Goal: Use online tool/utility: Utilize a website feature to perform a specific function

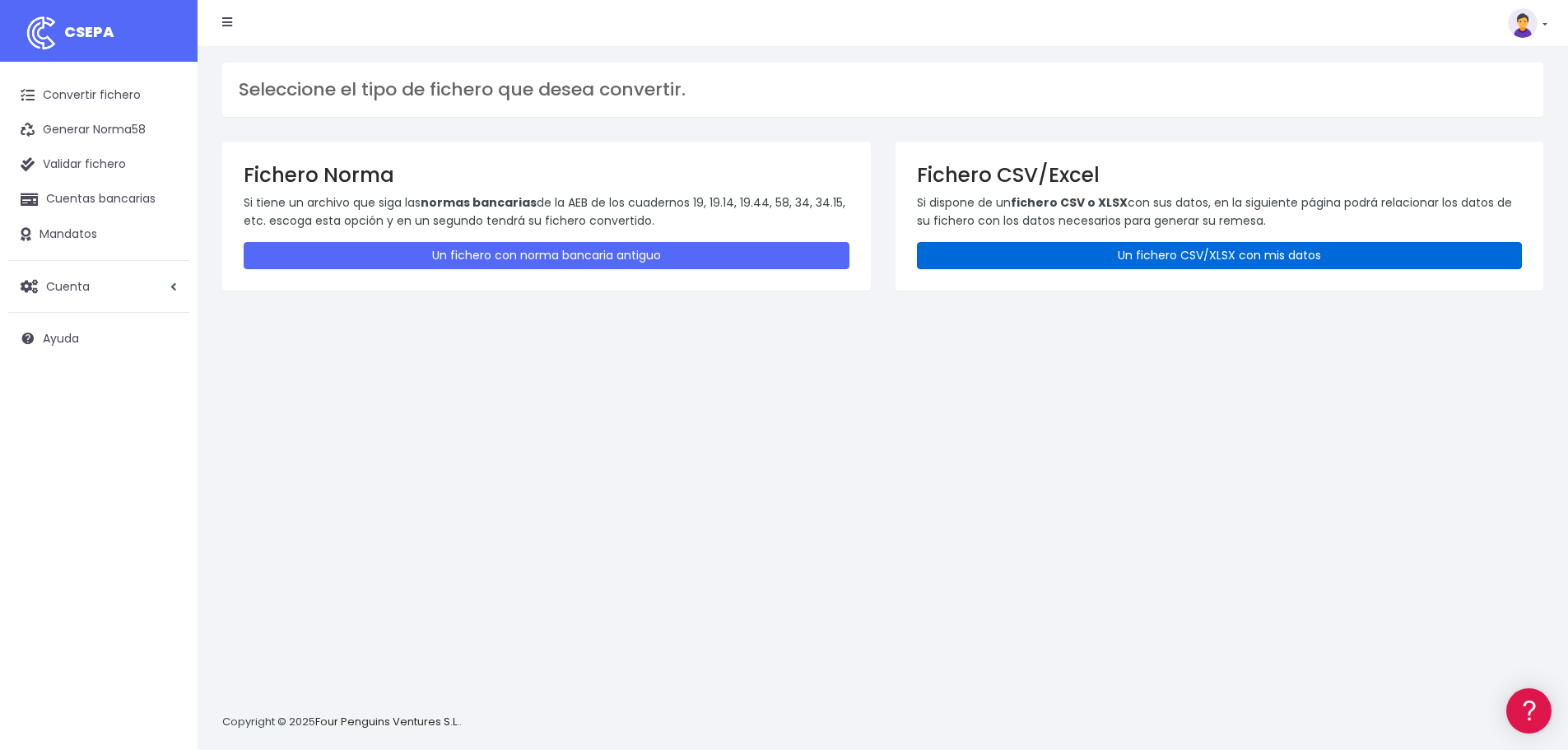
click at [1110, 256] on link "Un fichero CSV/XLSX con mis datos" at bounding box center [1219, 255] width 605 height 27
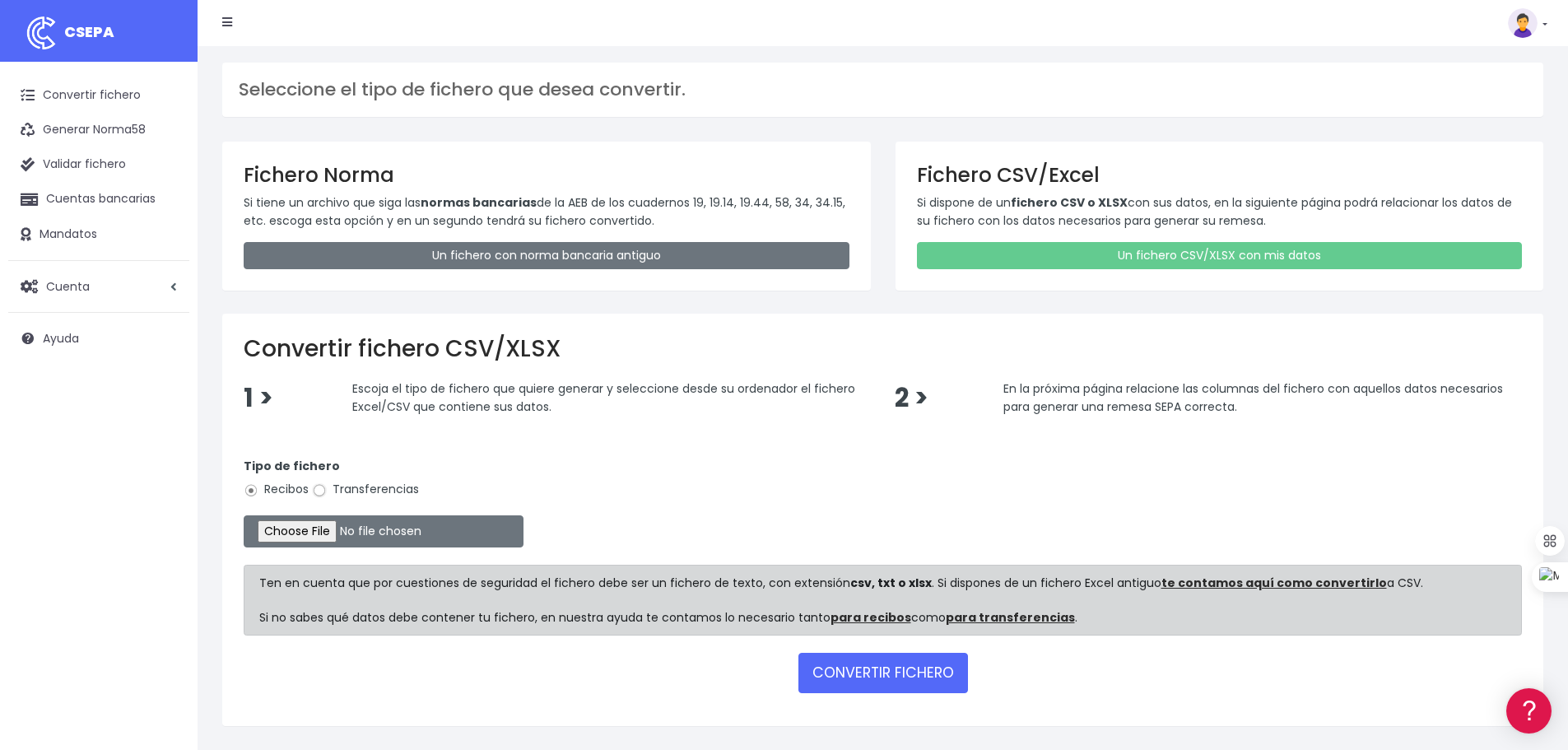
click at [322, 492] on input "Transferencias" at bounding box center [319, 491] width 15 height 15
radio input "true"
click at [341, 534] on input "file" at bounding box center [383, 531] width 280 height 32
type input "C:\fakepath\transferencias-2025-09-03.csv"
click at [878, 679] on button "CONVERTIR FICHERO" at bounding box center [882, 672] width 169 height 40
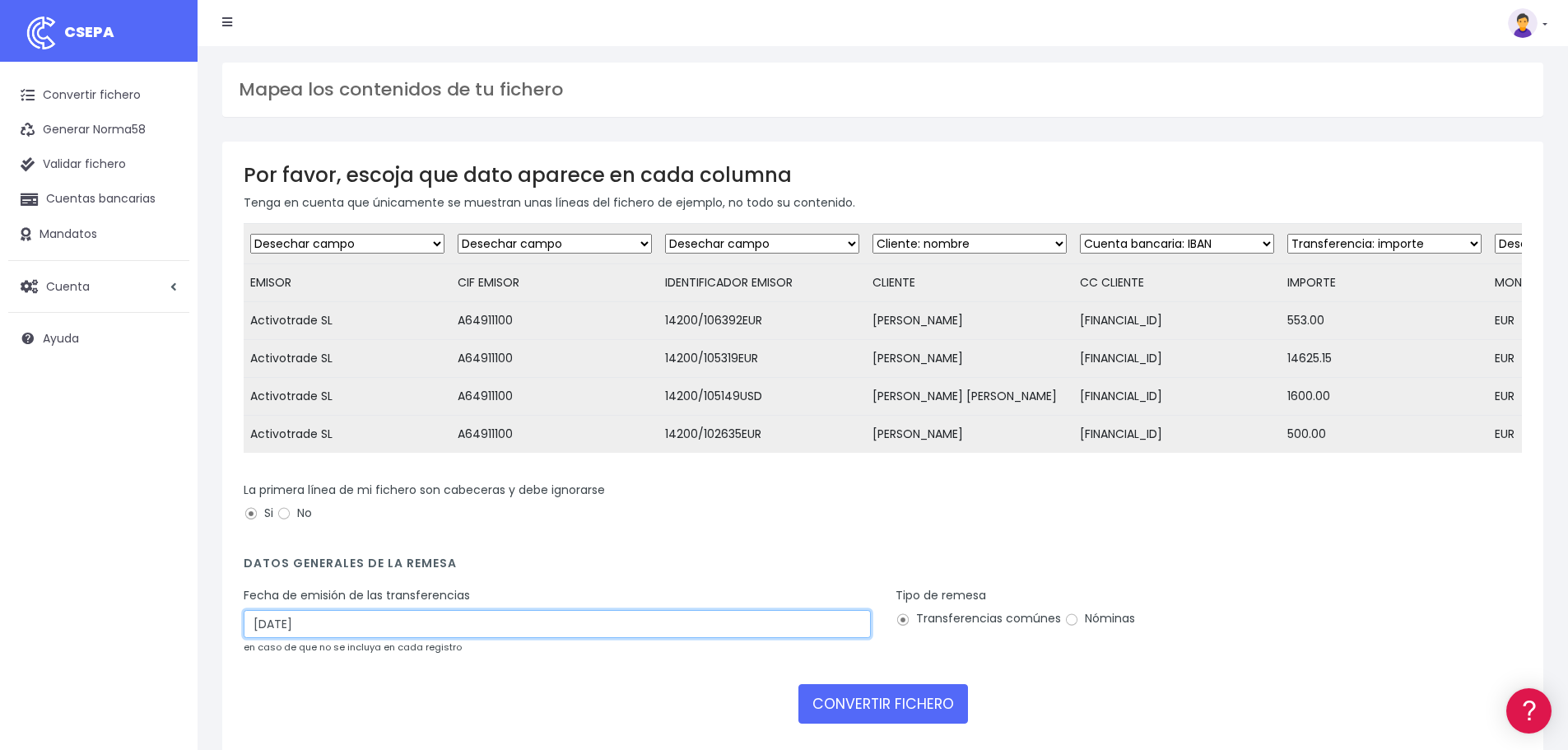
click at [302, 635] on input "06/09/2025" at bounding box center [556, 624] width 627 height 28
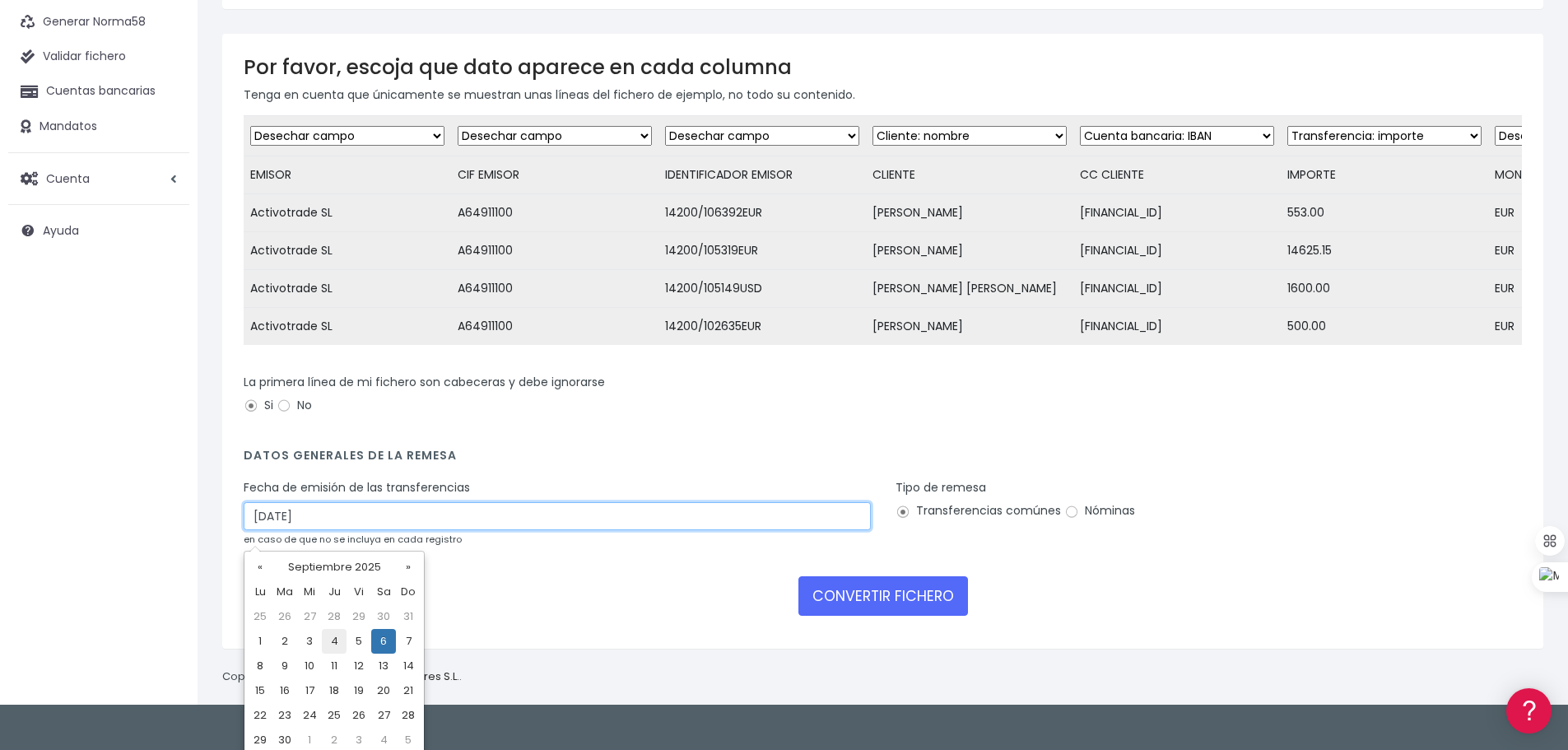
scroll to position [115, 0]
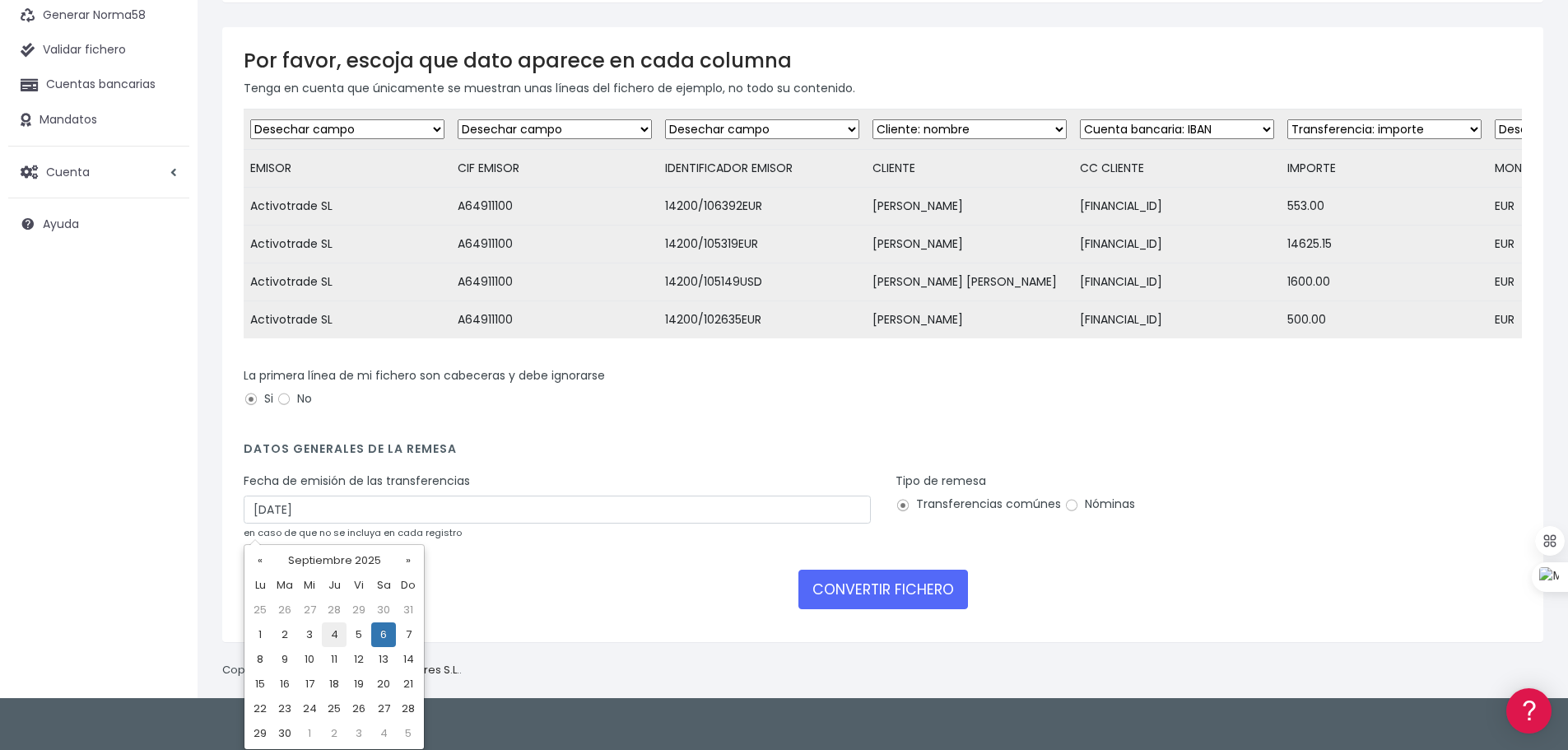
click at [338, 638] on td "4" at bounding box center [334, 634] width 25 height 25
type input "04/09/2025"
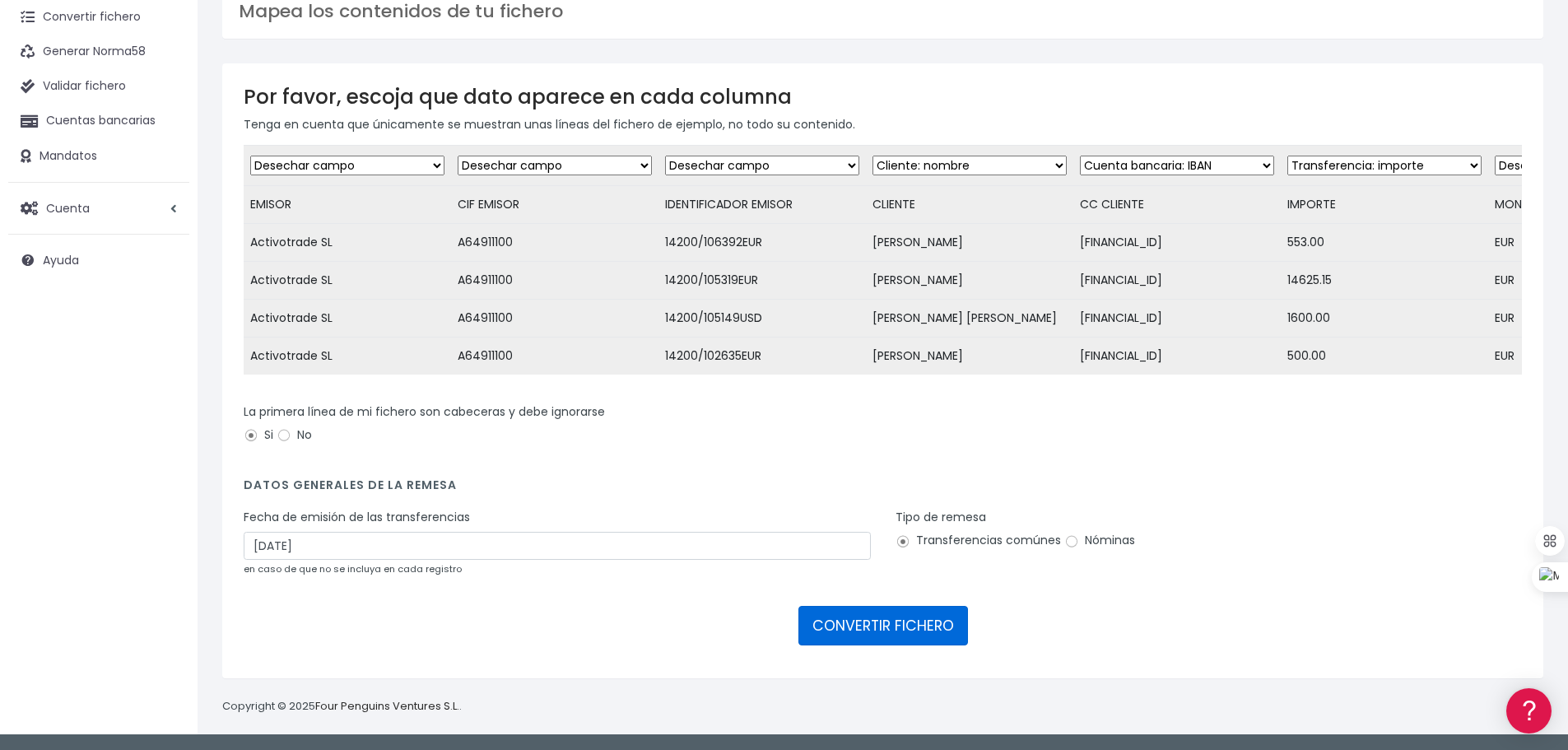
click at [870, 627] on button "CONVERTIR FICHERO" at bounding box center [882, 625] width 169 height 40
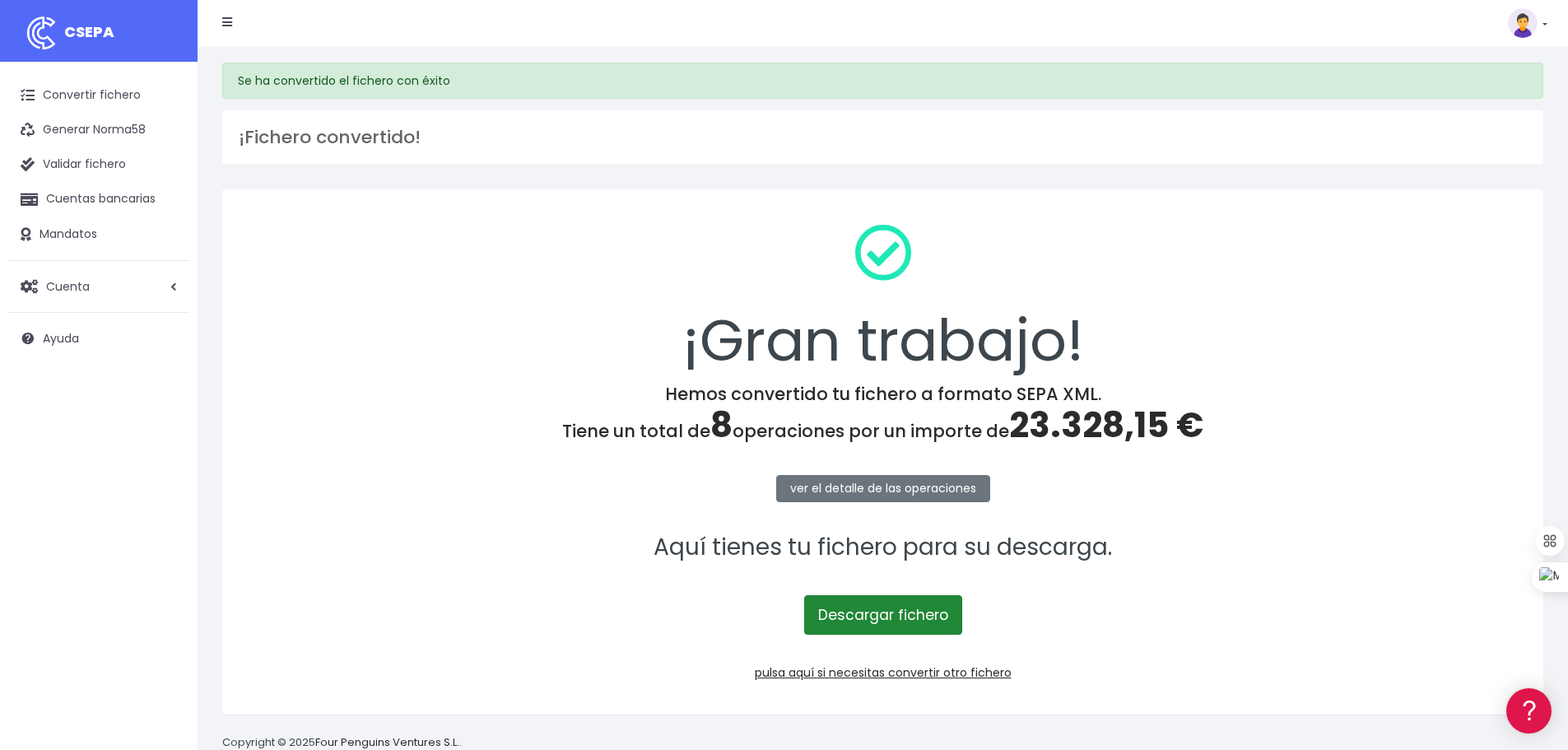
click at [871, 625] on link "Descargar fichero" at bounding box center [883, 615] width 158 height 40
